Goal: Navigation & Orientation: Find specific page/section

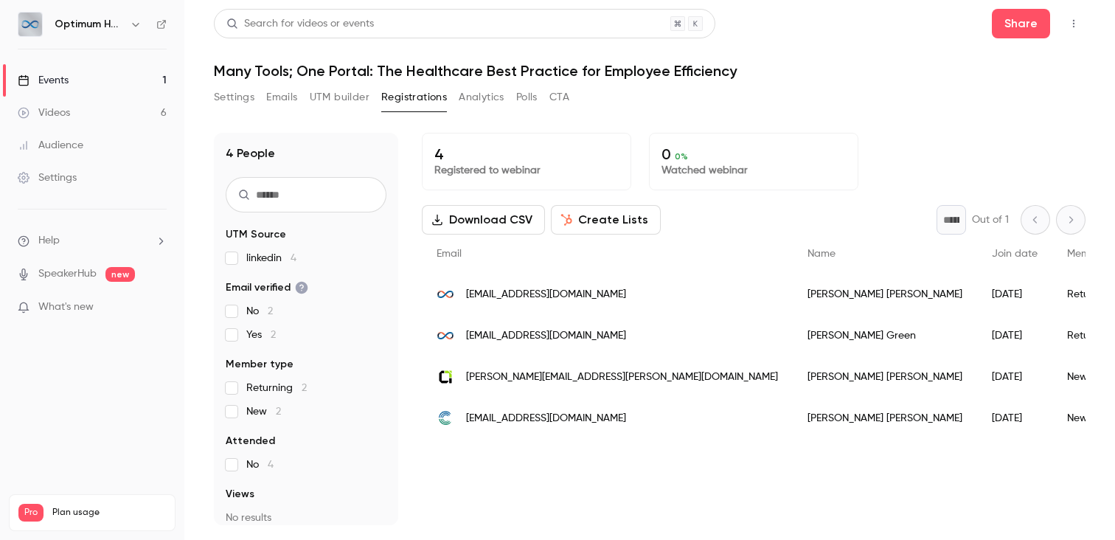
click at [100, 84] on link "Events 1" at bounding box center [92, 80] width 184 height 32
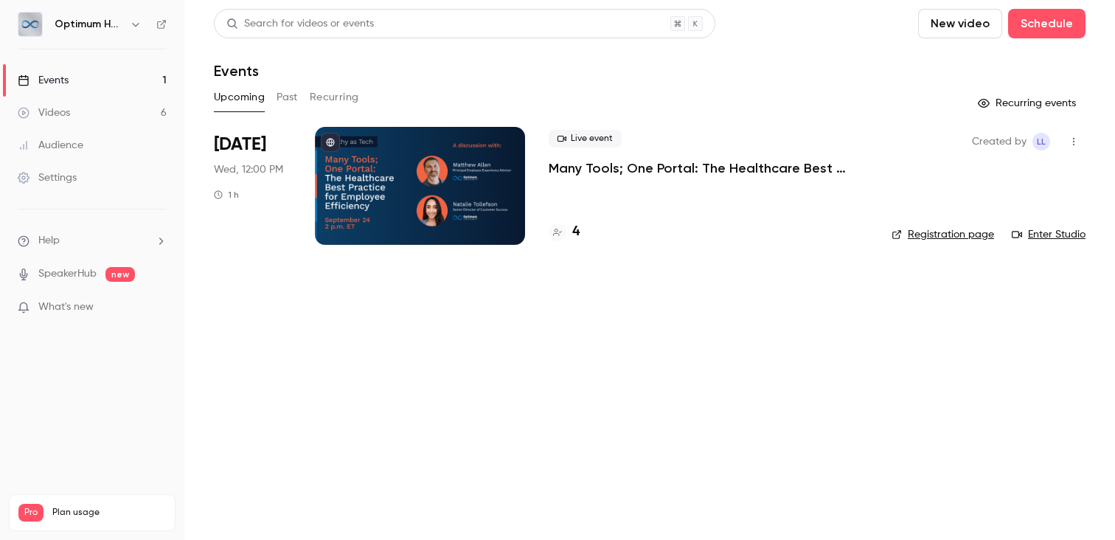
click at [289, 100] on button "Past" at bounding box center [286, 98] width 21 height 24
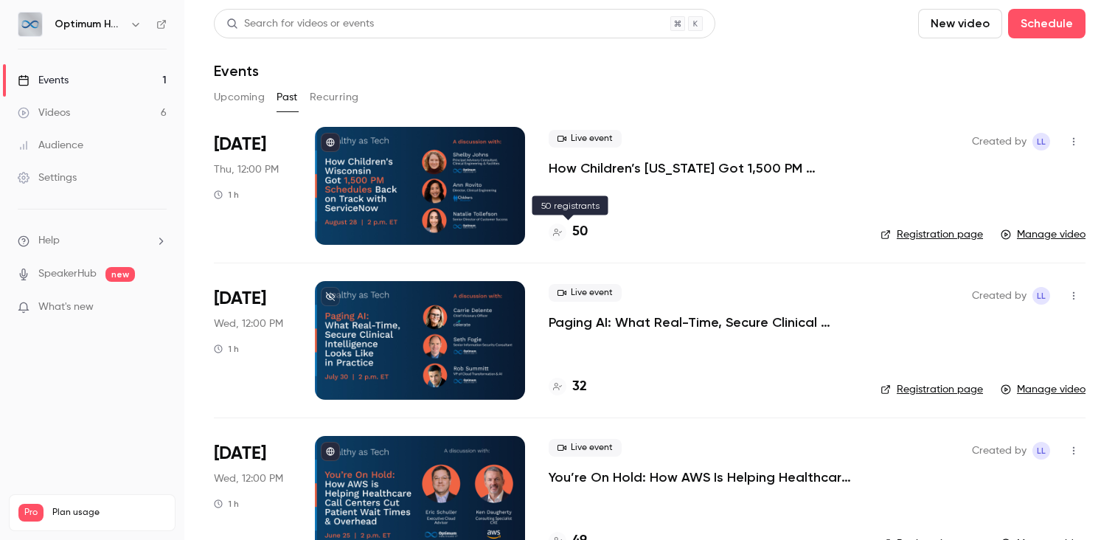
click at [584, 233] on h4 "50" at bounding box center [579, 232] width 15 height 20
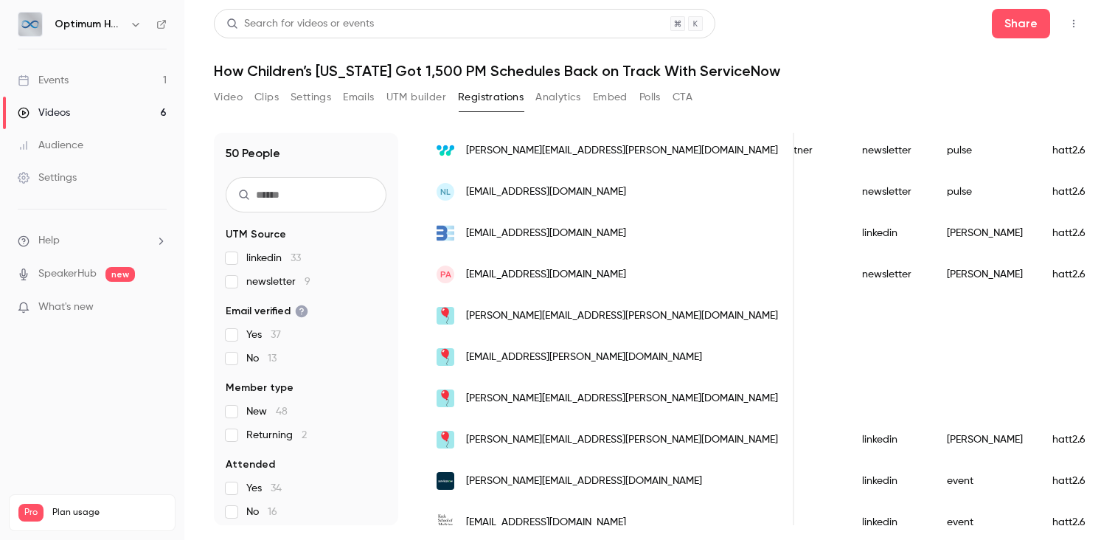
scroll to position [1693, 0]
